Goal: Navigation & Orientation: Understand site structure

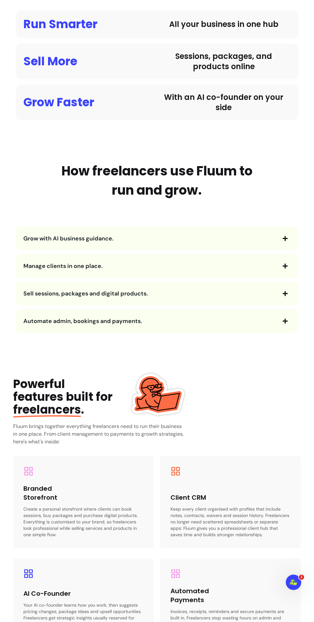
scroll to position [555, 0]
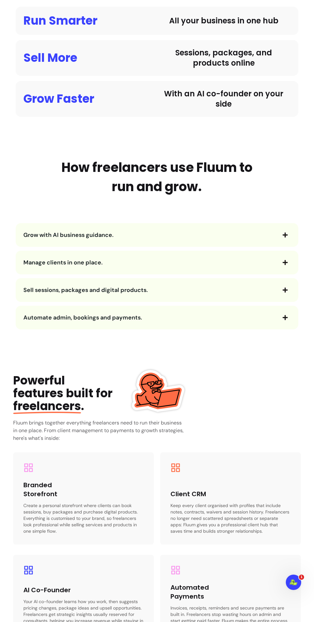
click at [285, 235] on icon "button" at bounding box center [284, 234] width 5 height 5
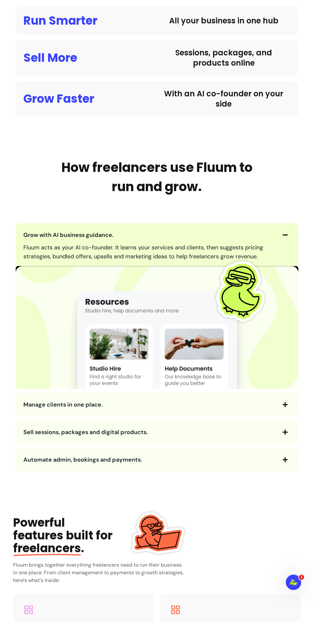
click at [284, 236] on icon "button" at bounding box center [285, 235] width 6 height 6
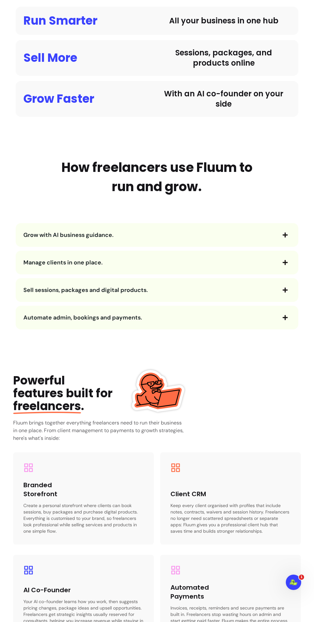
click at [282, 233] on icon "button" at bounding box center [285, 235] width 6 height 6
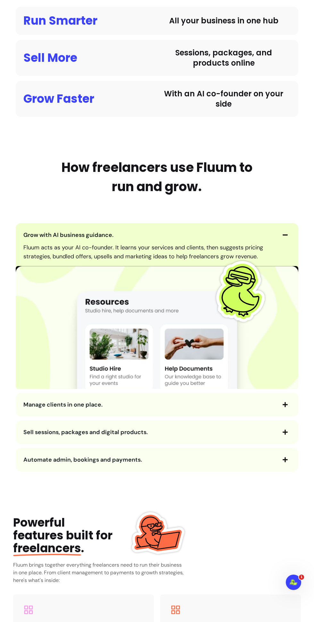
click at [279, 232] on button "Grow with AI business guidance." at bounding box center [156, 235] width 267 height 11
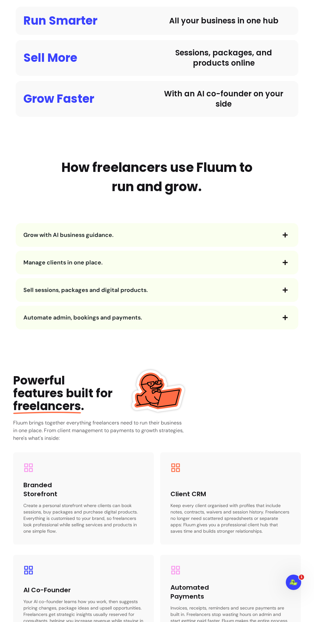
click at [285, 262] on icon "button" at bounding box center [284, 262] width 5 height 5
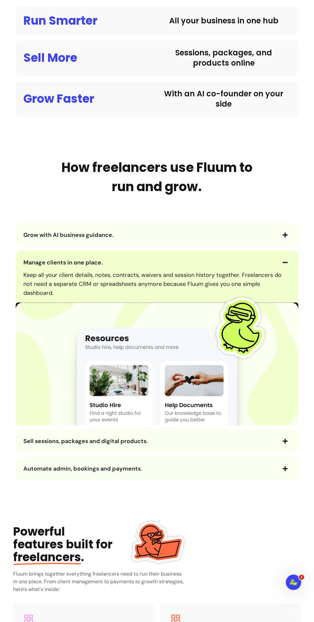
click at [283, 264] on icon "button" at bounding box center [285, 263] width 6 height 6
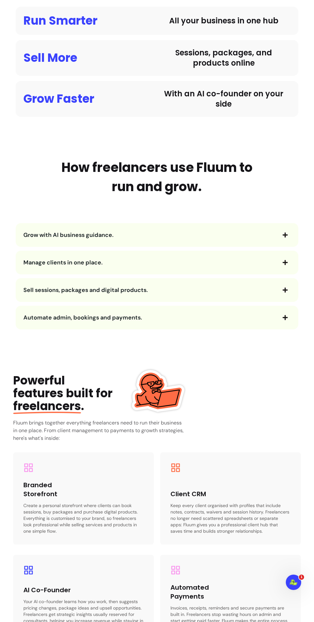
click at [288, 287] on icon "button" at bounding box center [285, 290] width 6 height 6
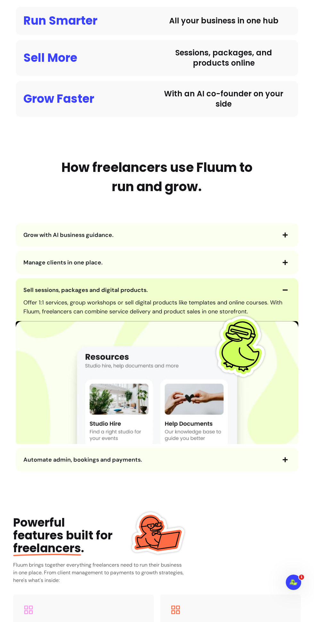
click at [285, 289] on icon "button" at bounding box center [284, 289] width 5 height 1
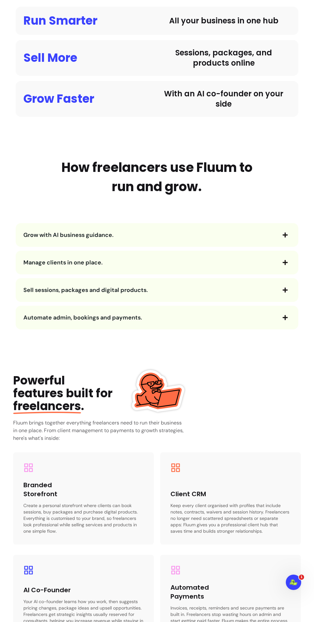
click at [285, 317] on icon "button" at bounding box center [284, 317] width 5 height 5
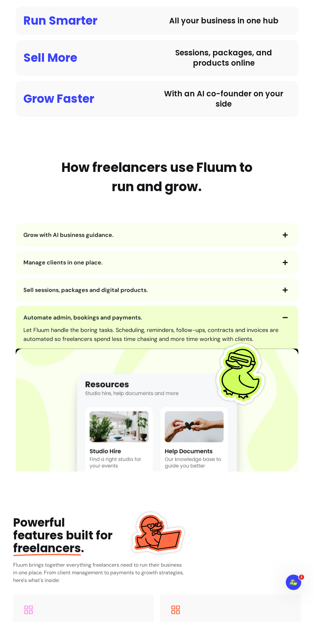
click at [281, 319] on span "button" at bounding box center [285, 317] width 11 height 11
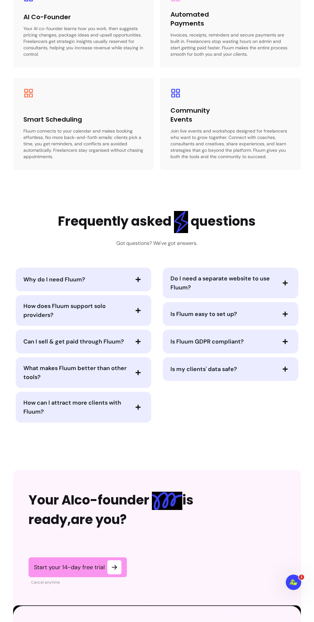
scroll to position [1134, 0]
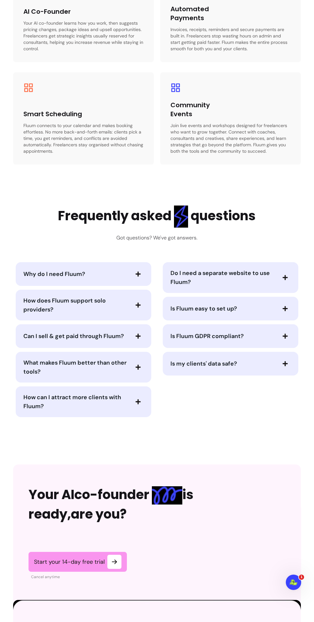
click at [138, 274] on icon "button" at bounding box center [137, 274] width 5 height 5
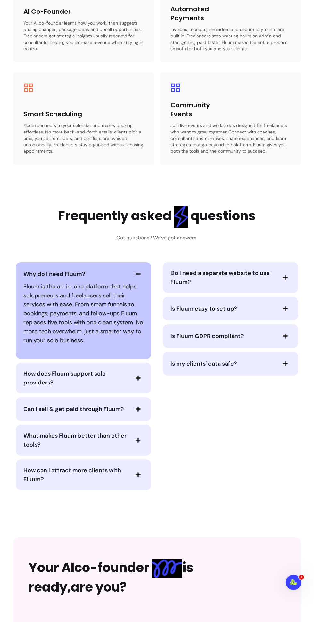
click at [135, 272] on icon "button" at bounding box center [138, 274] width 6 height 6
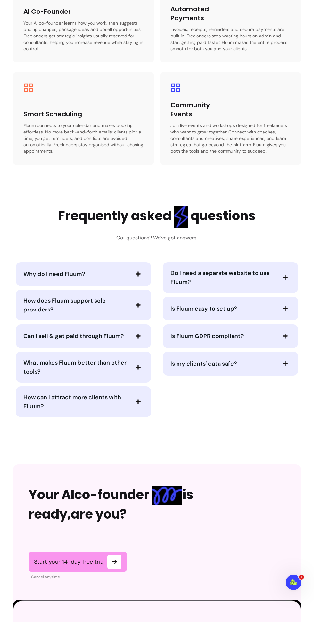
click at [133, 305] on span "button" at bounding box center [138, 305] width 11 height 11
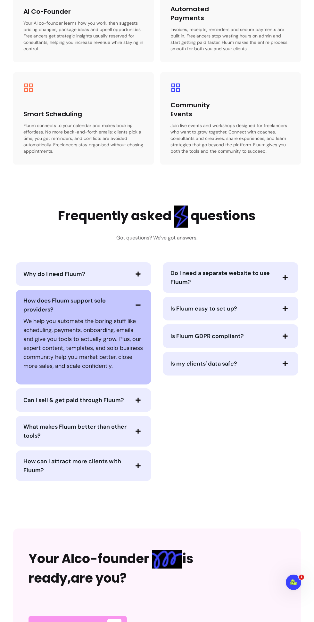
click at [138, 305] on icon "button" at bounding box center [137, 305] width 5 height 1
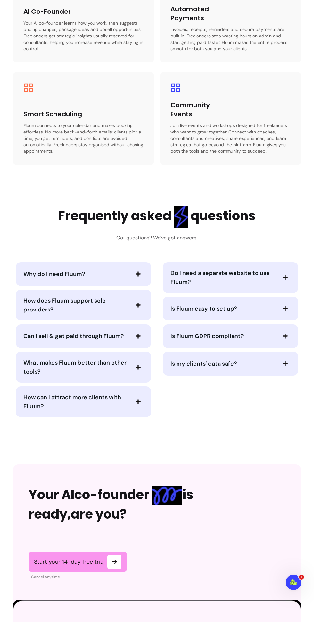
click at [139, 335] on icon "button" at bounding box center [138, 336] width 6 height 6
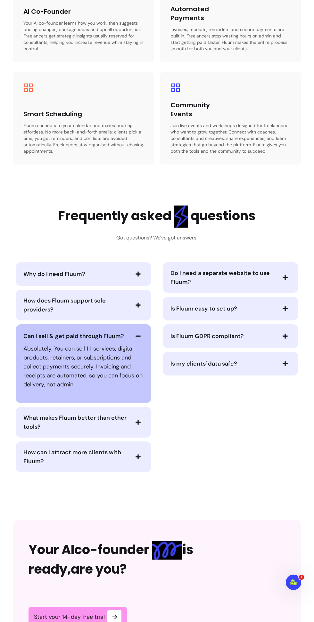
click at [138, 337] on icon "button" at bounding box center [137, 336] width 5 height 1
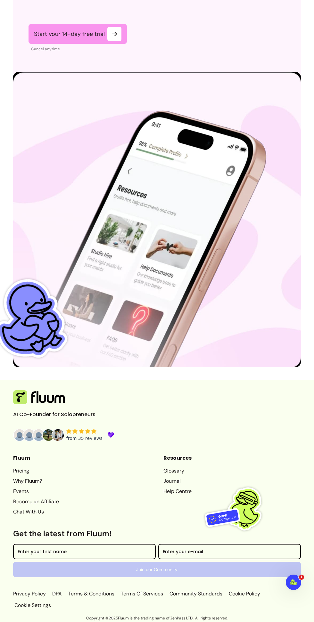
scroll to position [1662, 0]
click at [293, 582] on icon "Open Intercom Messenger" at bounding box center [293, 582] width 11 height 11
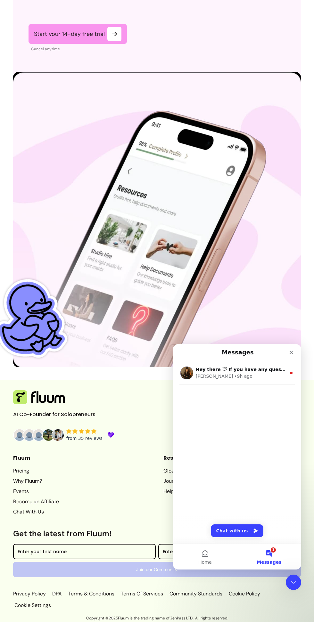
scroll to position [0, 0]
click at [205, 562] on span "Home" at bounding box center [204, 562] width 13 height 4
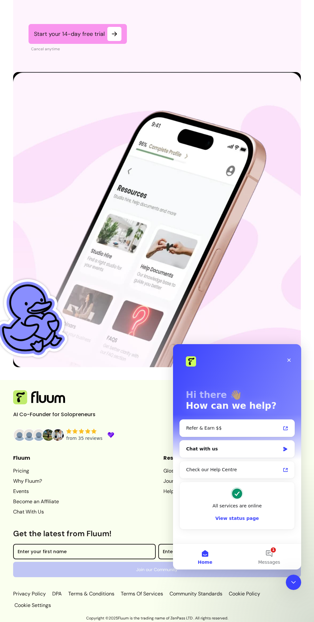
click at [289, 359] on icon "Close" at bounding box center [288, 360] width 5 height 5
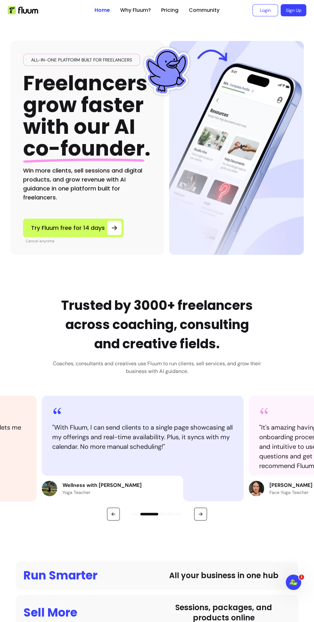
click at [6, 147] on div "All-in-one platform built for freelancers Freelancers grow faster with our AI c…" at bounding box center [157, 137] width 314 height 234
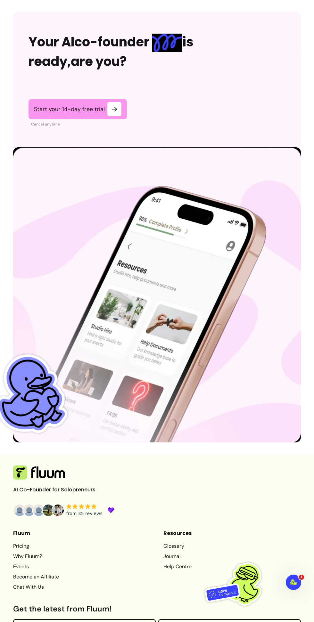
scroll to position [1663, 0]
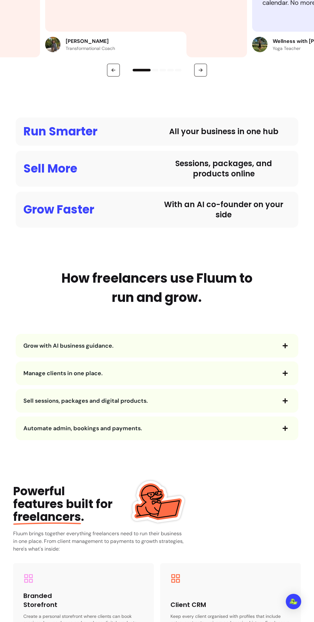
scroll to position [445, 0]
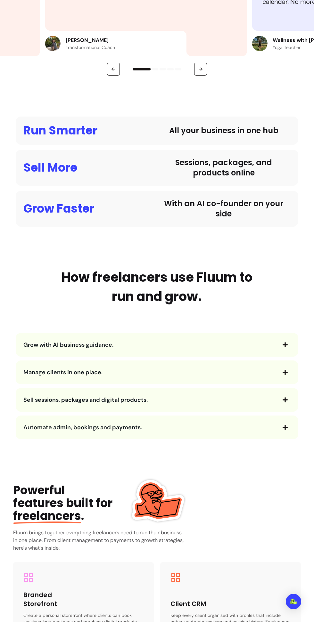
click at [285, 345] on icon "button" at bounding box center [284, 344] width 5 height 5
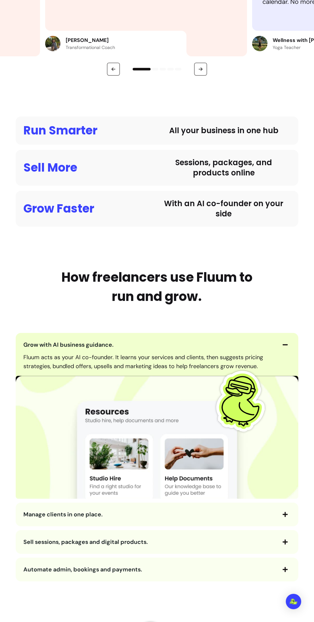
click at [282, 346] on span "button" at bounding box center [285, 344] width 11 height 11
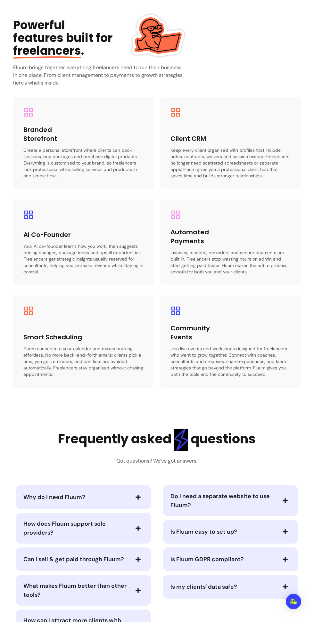
scroll to position [913, 0]
